Goal: Task Accomplishment & Management: Manage account settings

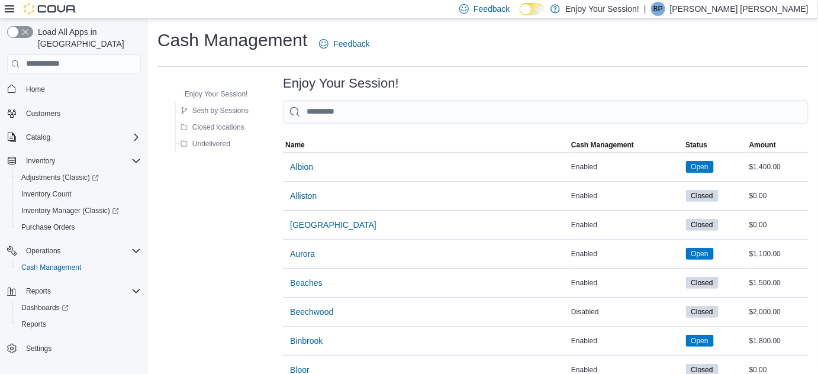
drag, startPoint x: 775, startPoint y: 17, endPoint x: 777, endPoint y: 7, distance: 10.3
click at [774, 17] on div "Feedback Dark Mode Enjoy Your Session! | BP [PERSON_NAME] [PERSON_NAME]" at bounding box center [632, 9] width 354 height 24
click at [773, 12] on p "[PERSON_NAME] [PERSON_NAME]" at bounding box center [739, 9] width 139 height 14
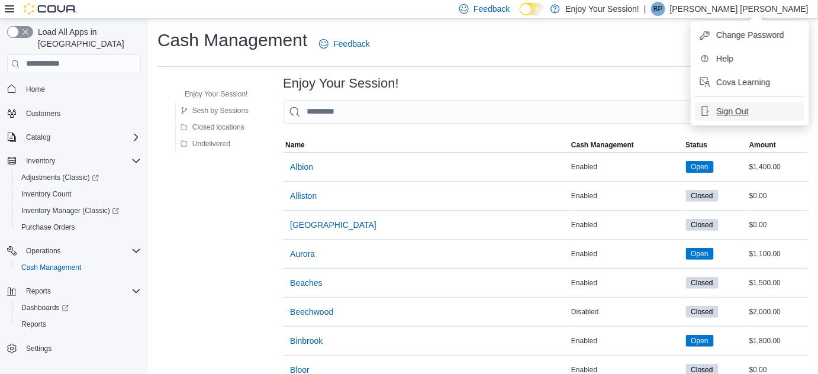
click at [737, 109] on span "Sign Out" at bounding box center [733, 111] width 32 height 12
